Goal: Communication & Community: Connect with others

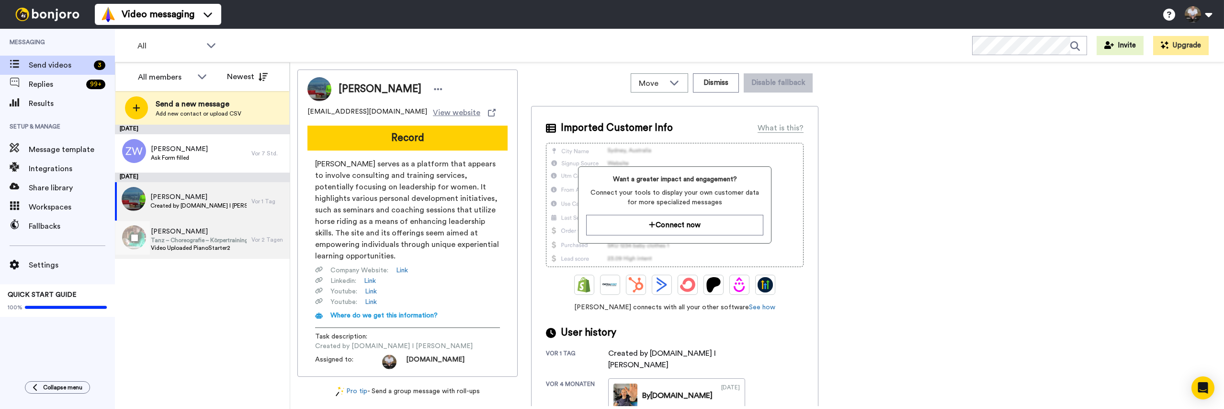
click at [214, 238] on span "Tanz – Choreografie – Körpertraining" at bounding box center [199, 240] width 96 height 8
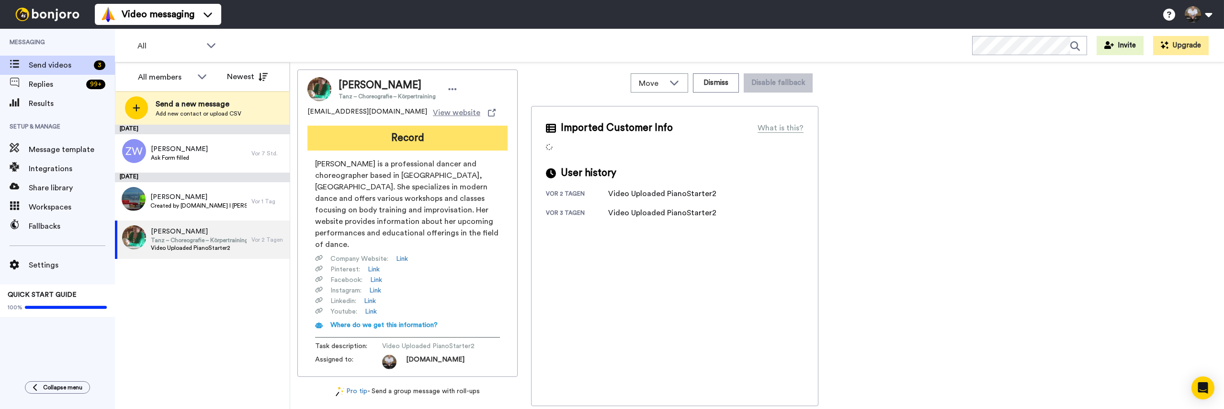
click at [461, 132] on button "Record" at bounding box center [407, 137] width 200 height 25
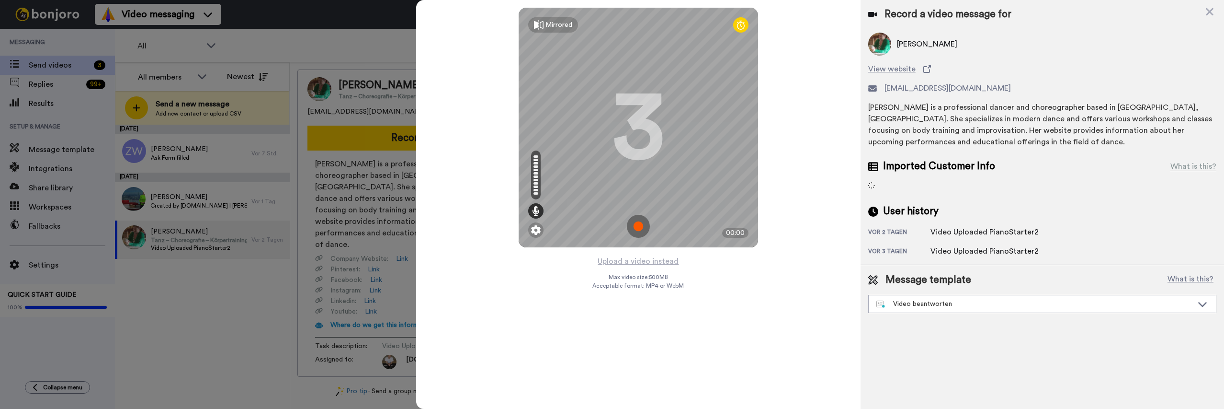
click at [641, 223] on img at bounding box center [638, 226] width 23 height 23
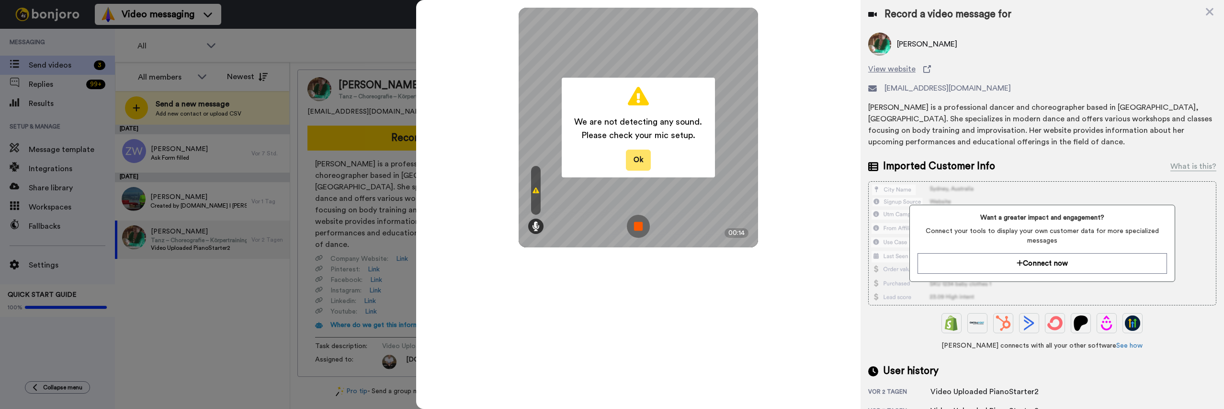
click at [631, 162] on button "Ok" at bounding box center [638, 159] width 25 height 21
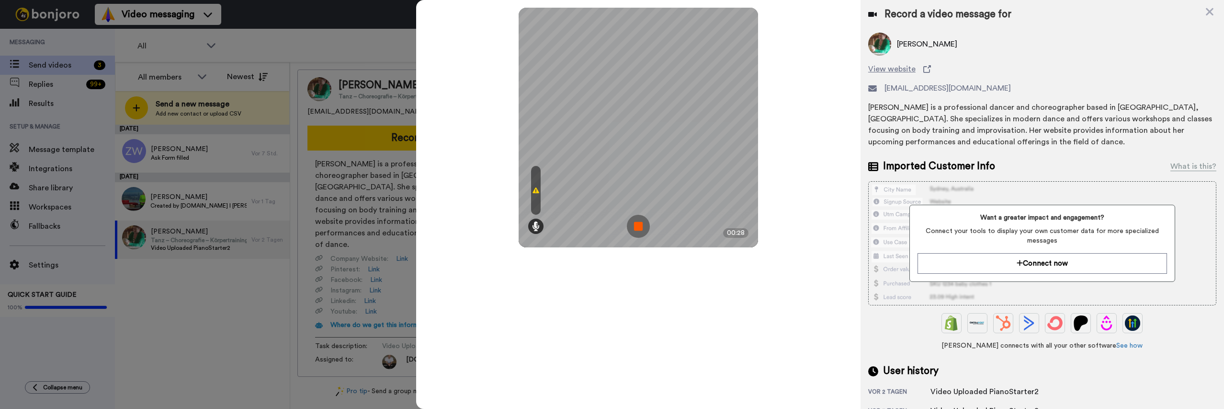
click at [641, 228] on img at bounding box center [638, 226] width 23 height 23
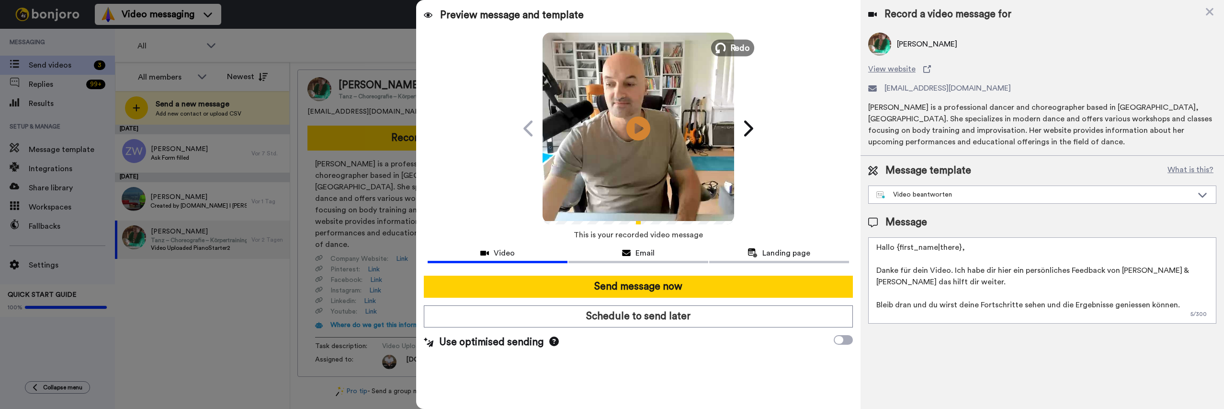
click at [731, 43] on span "Redo" at bounding box center [740, 47] width 20 height 12
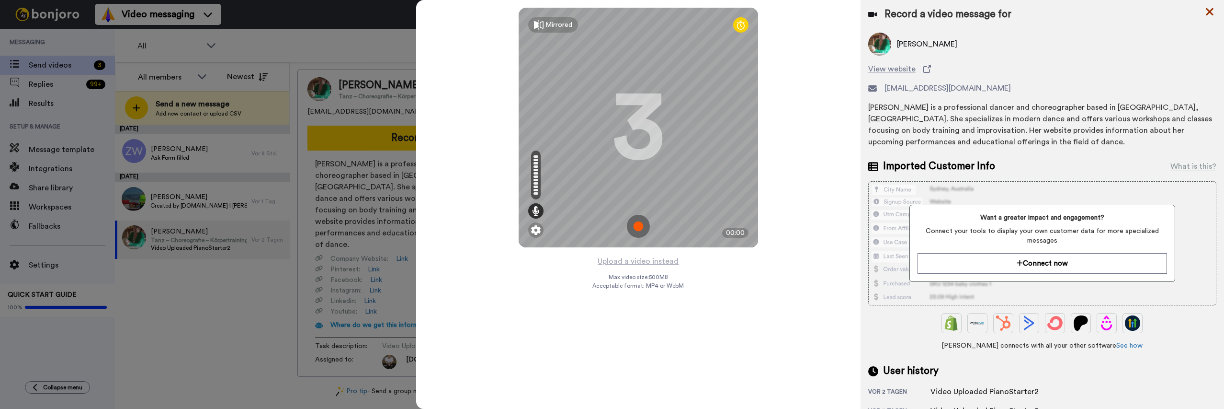
click at [1213, 11] on icon at bounding box center [1210, 12] width 10 height 12
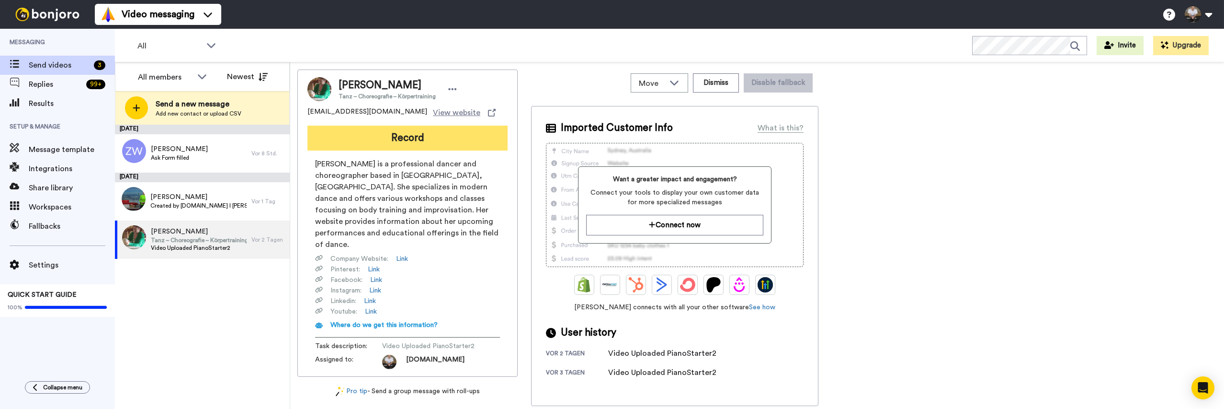
click at [383, 144] on button "Record" at bounding box center [407, 137] width 200 height 25
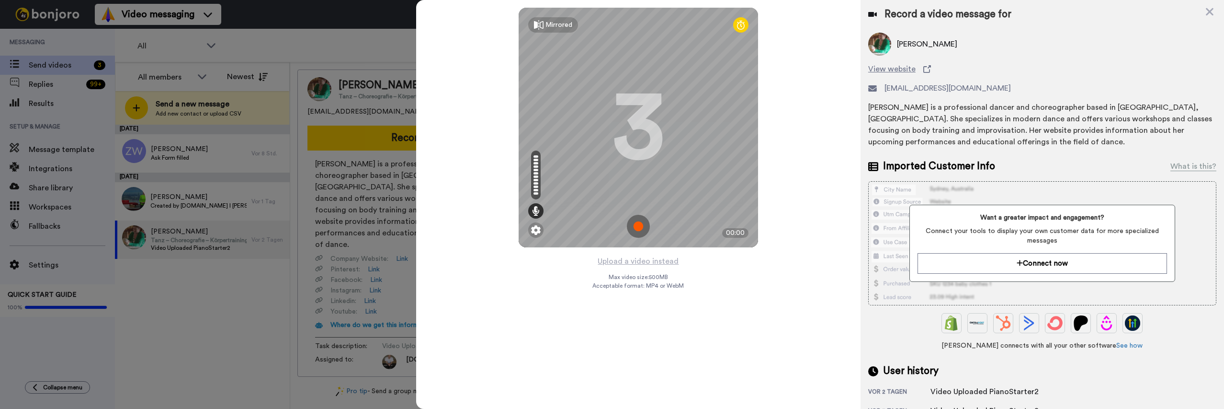
click at [635, 232] on img at bounding box center [638, 226] width 23 height 23
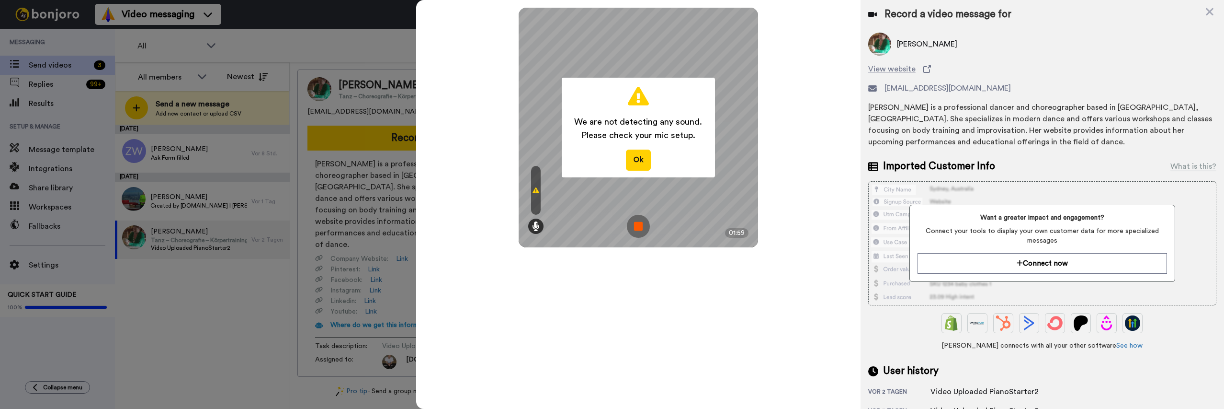
click at [639, 221] on img at bounding box center [638, 226] width 23 height 23
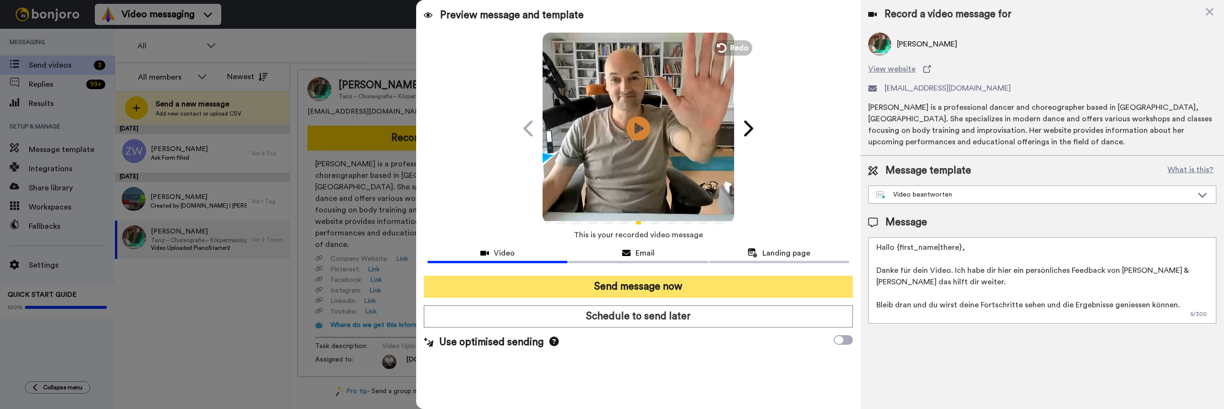
click at [692, 289] on button "Send message now" at bounding box center [638, 286] width 429 height 22
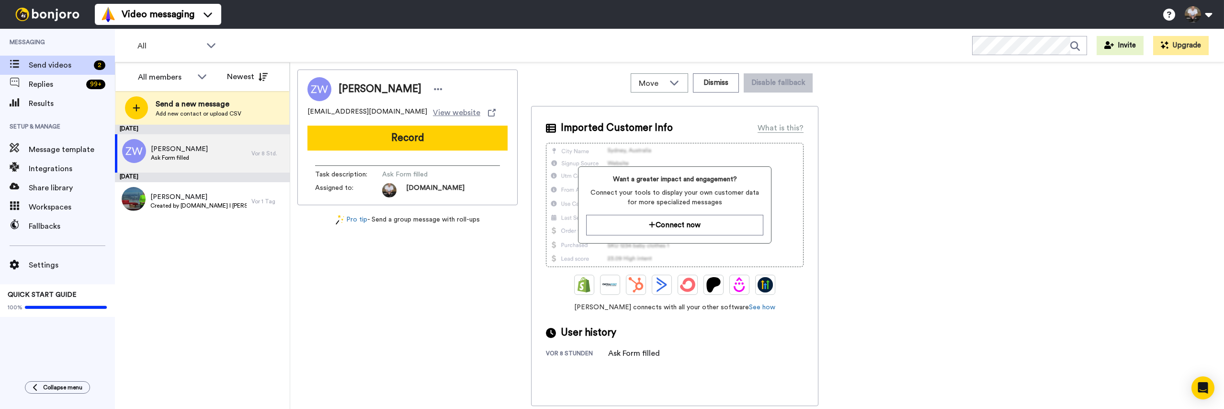
click at [206, 305] on div "October 15 Zen Wang Ask Form filled Vor 8 Std. October 13 Dagmar Created by Zap…" at bounding box center [202, 267] width 175 height 284
click at [59, 63] on span "Send videos" at bounding box center [59, 64] width 61 height 11
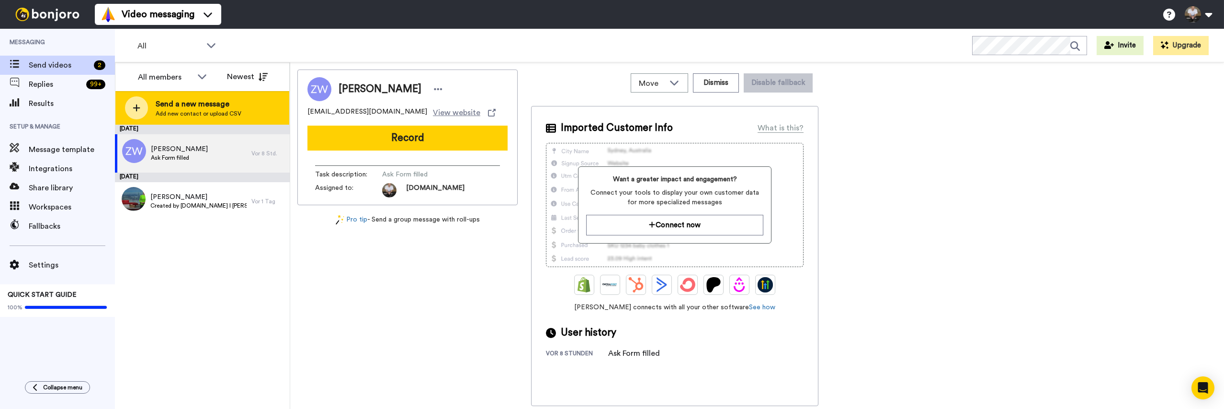
click at [136, 105] on icon at bounding box center [136, 107] width 7 height 7
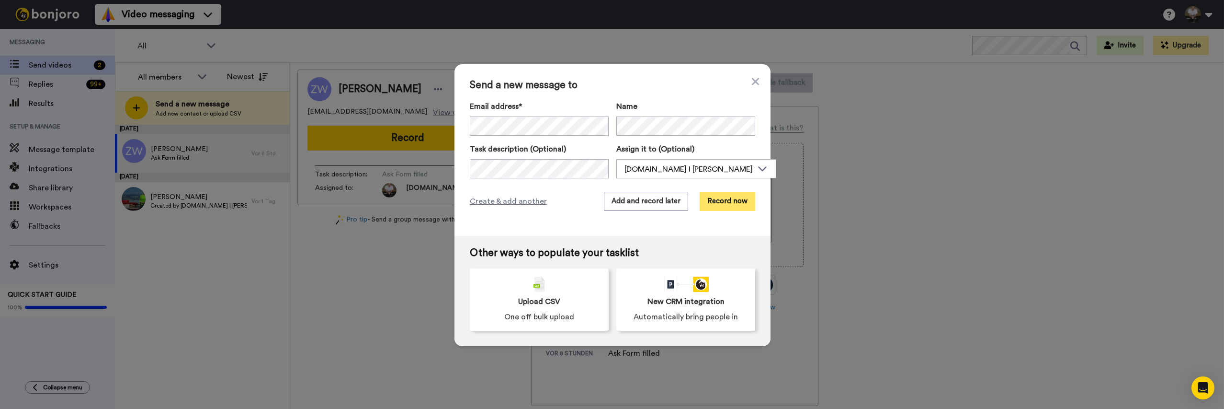
click at [728, 200] on button "Record now" at bounding box center [728, 201] width 56 height 19
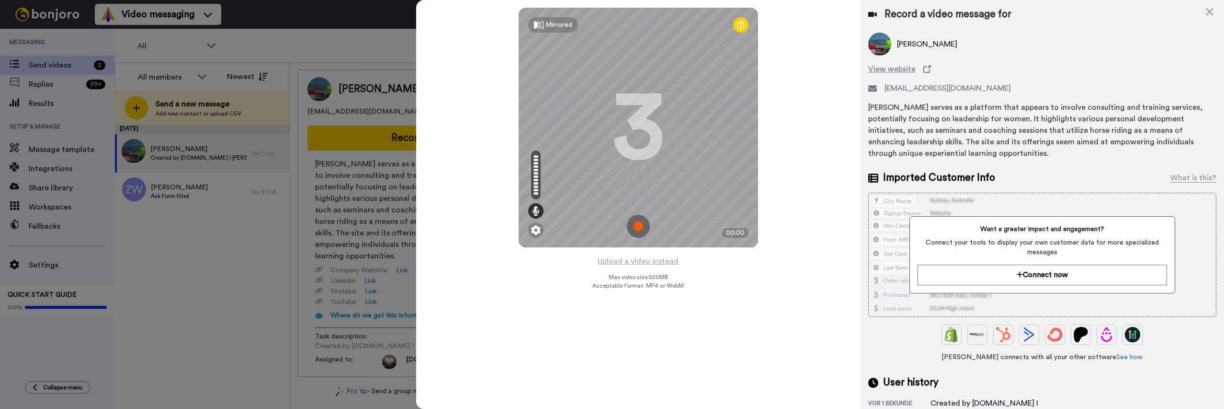
click at [638, 226] on img at bounding box center [638, 226] width 23 height 23
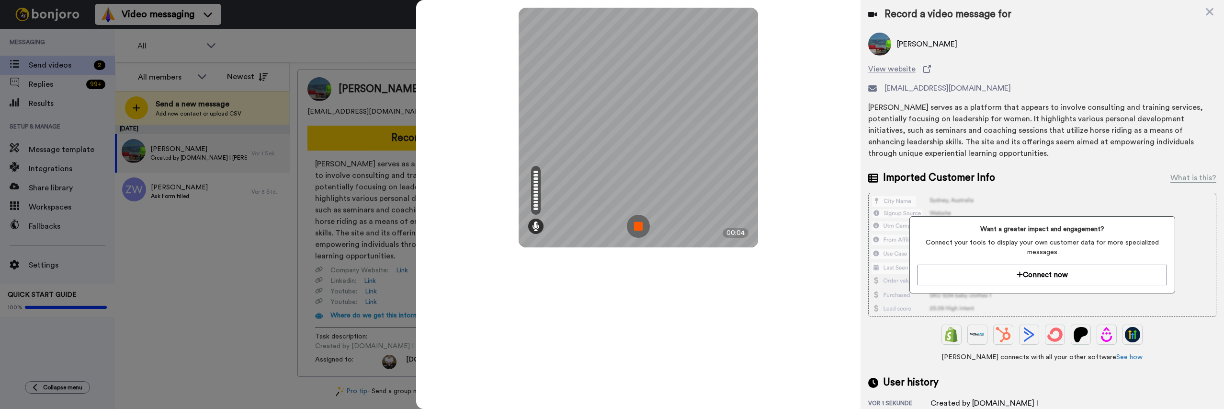
click at [637, 226] on img at bounding box center [638, 226] width 23 height 23
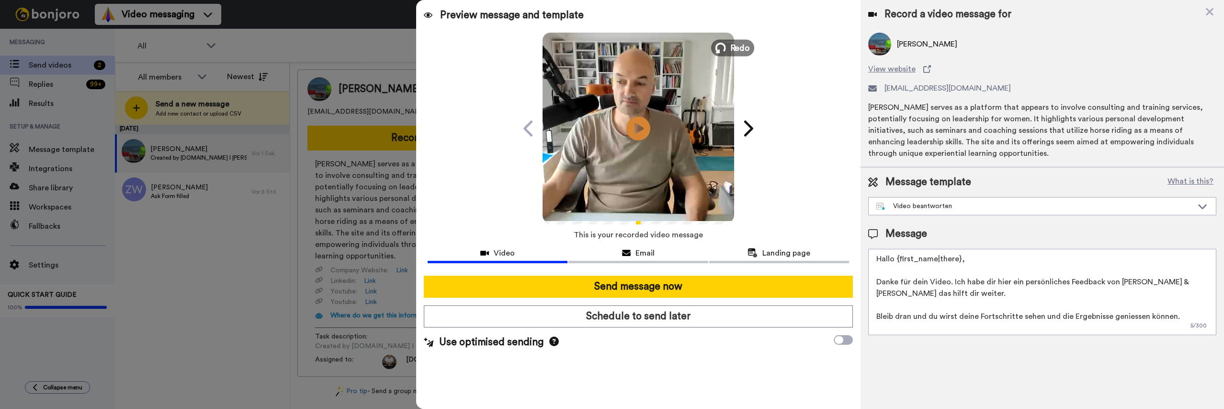
click at [741, 41] on span "Redo" at bounding box center [740, 47] width 20 height 12
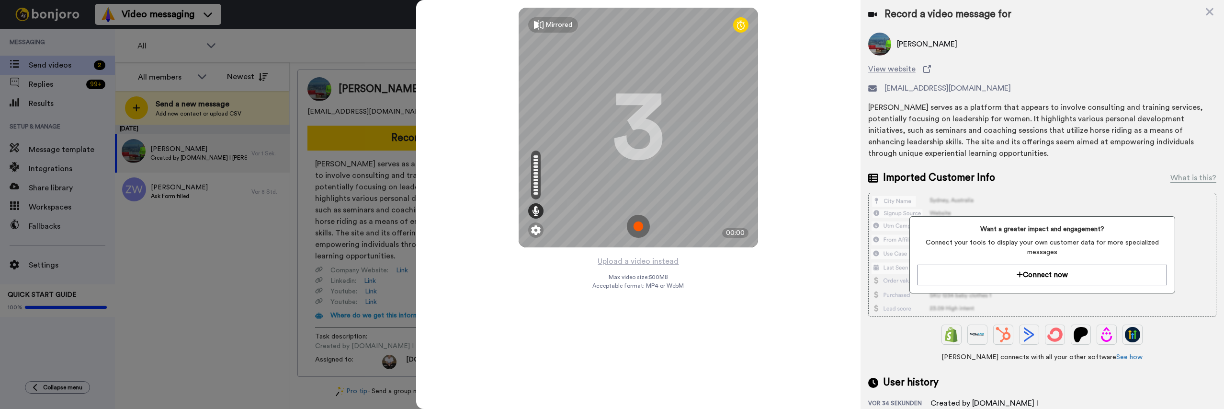
click at [642, 222] on img at bounding box center [638, 226] width 23 height 23
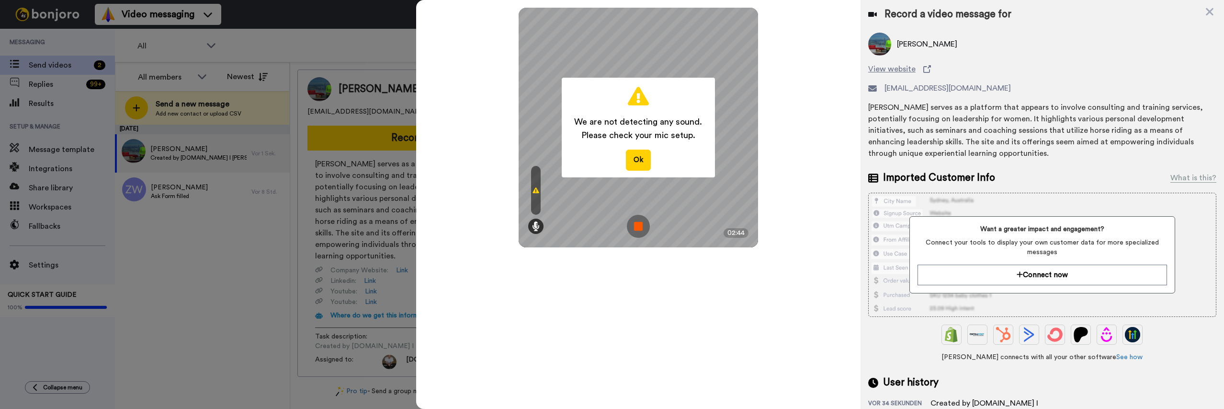
click at [638, 227] on img at bounding box center [638, 226] width 23 height 23
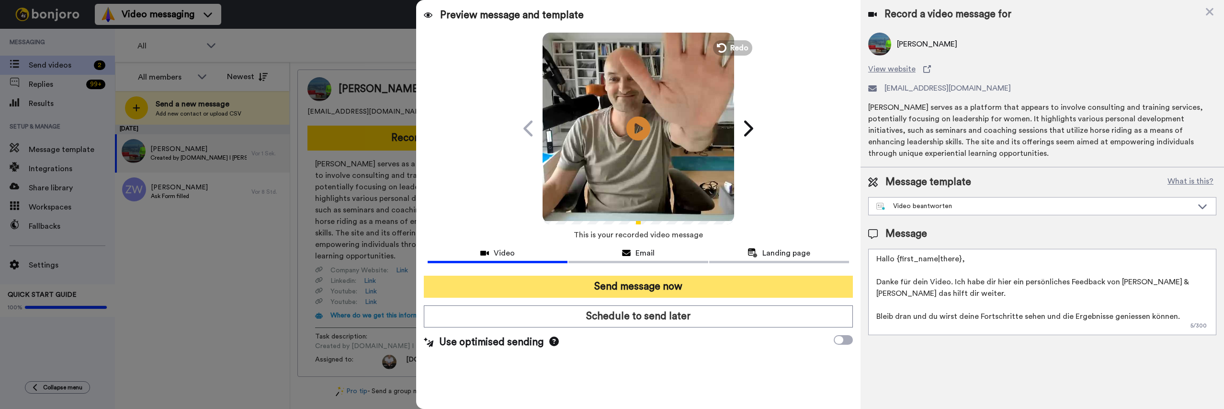
click at [791, 281] on button "Send message now" at bounding box center [638, 286] width 429 height 22
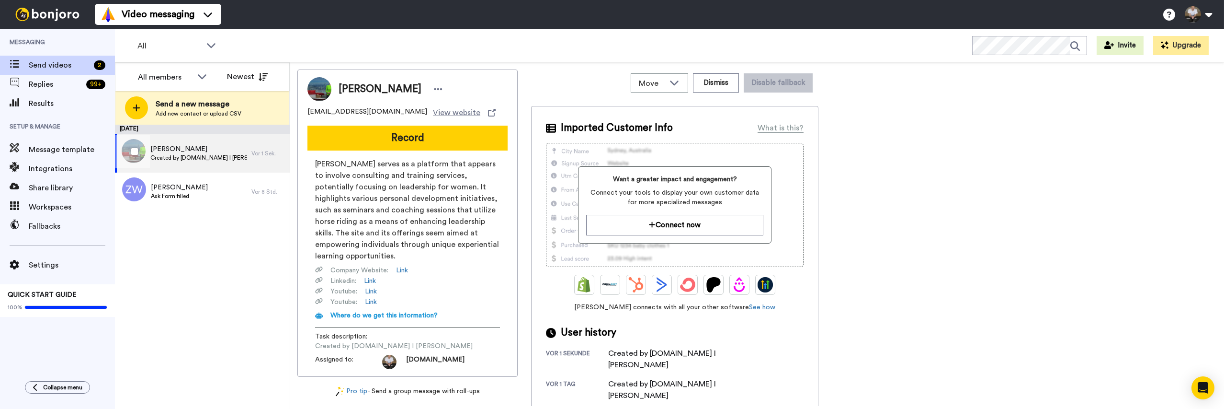
click at [196, 150] on span "Dagmar" at bounding box center [198, 149] width 96 height 10
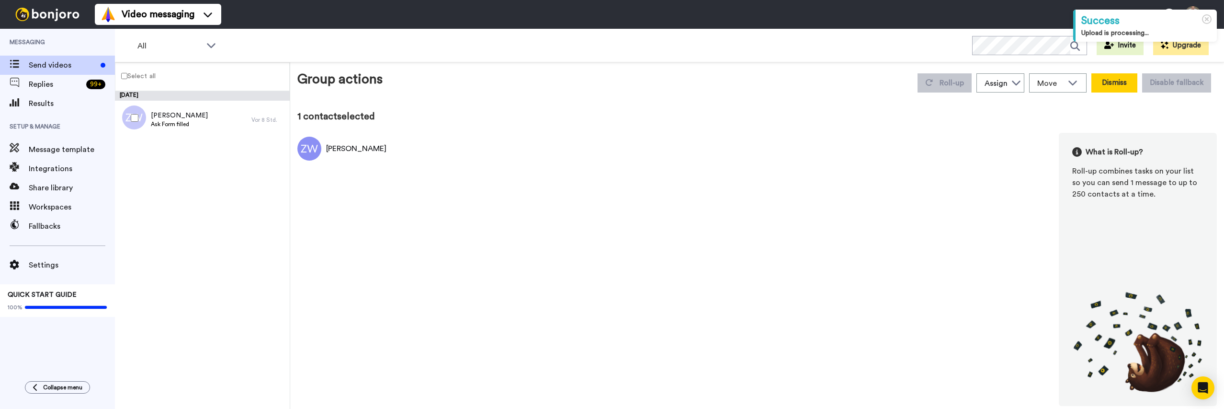
click at [1128, 86] on button "Dismiss" at bounding box center [1115, 82] width 46 height 19
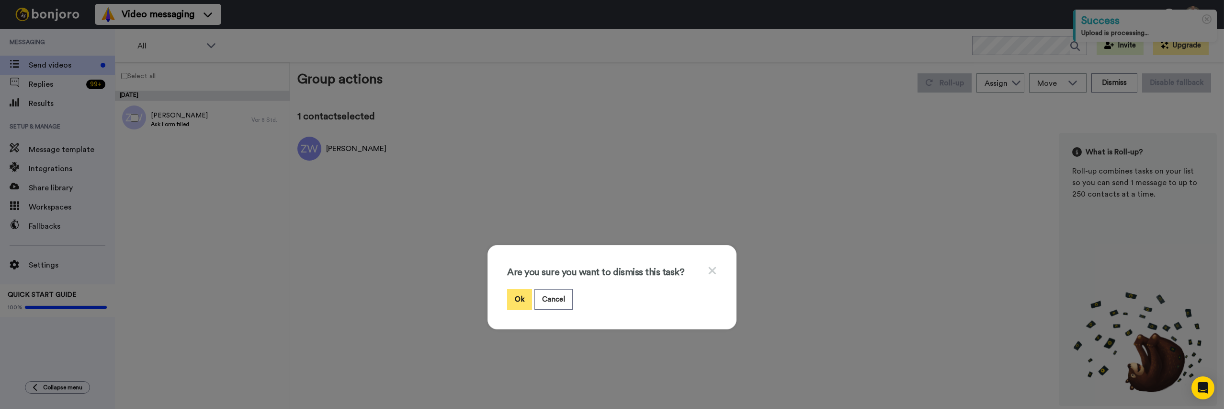
click at [524, 291] on button "Ok" at bounding box center [519, 299] width 25 height 21
